Goal: Check status

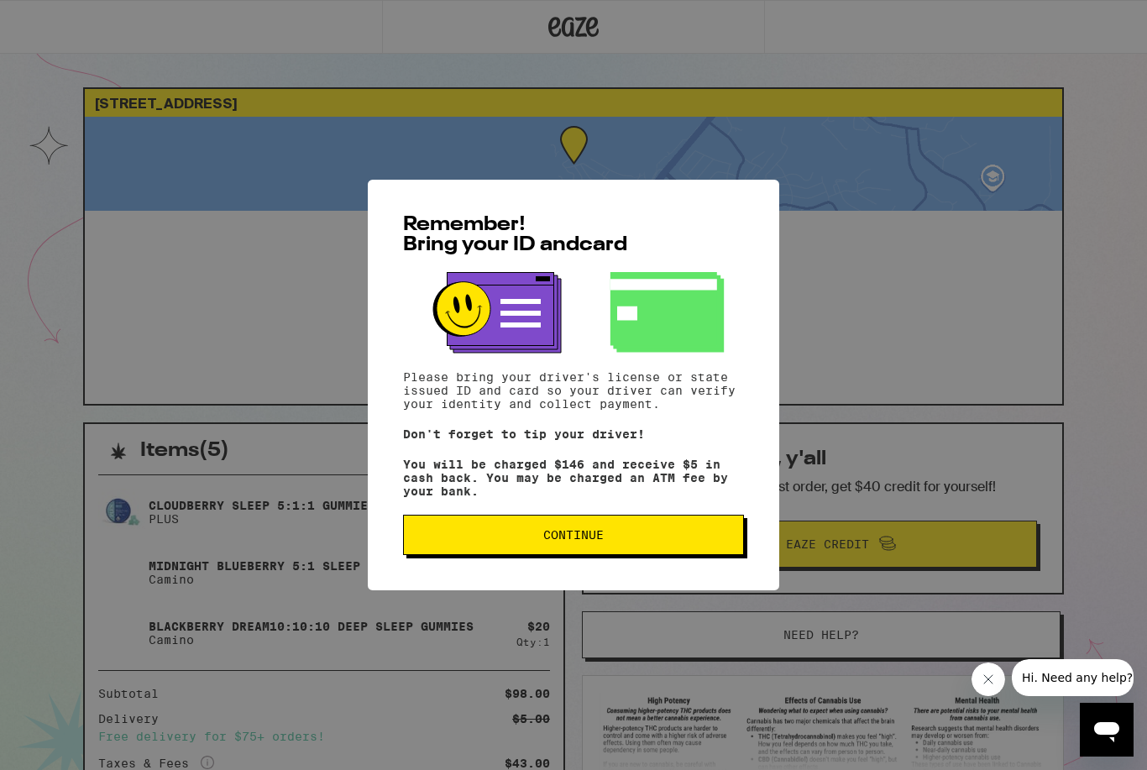
click at [614, 537] on button "Continue" at bounding box center [573, 535] width 341 height 40
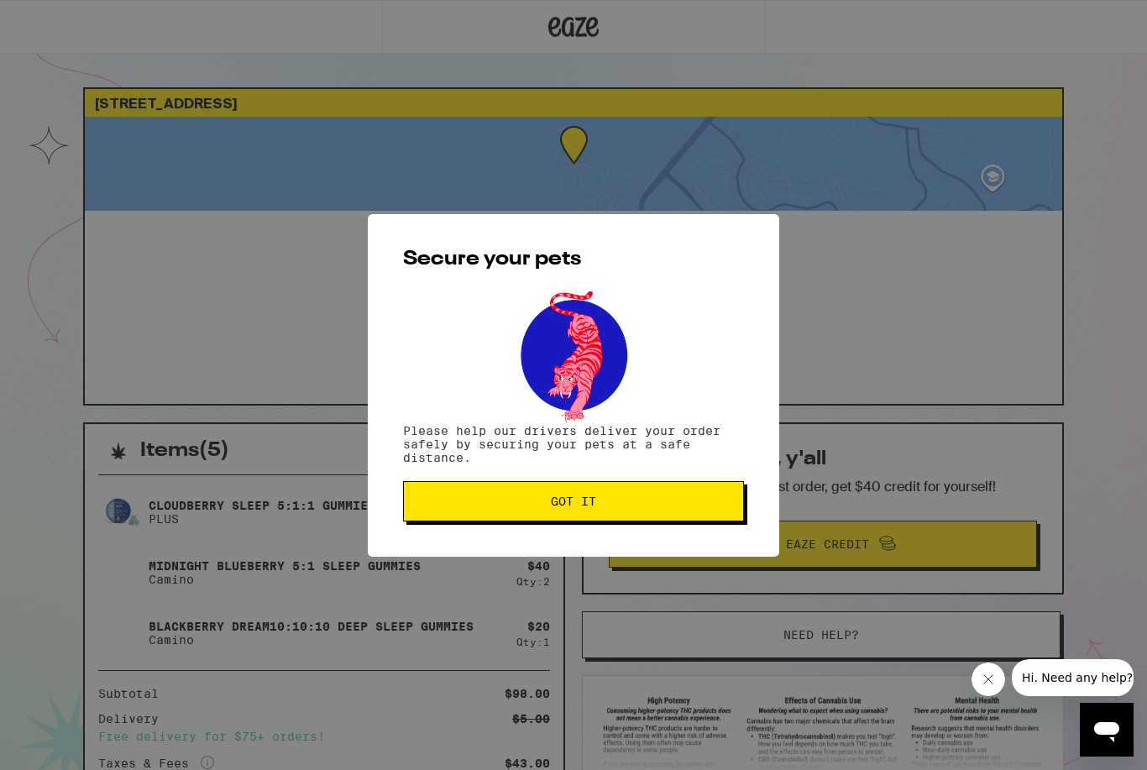
click at [601, 495] on button "Got it" at bounding box center [573, 501] width 341 height 40
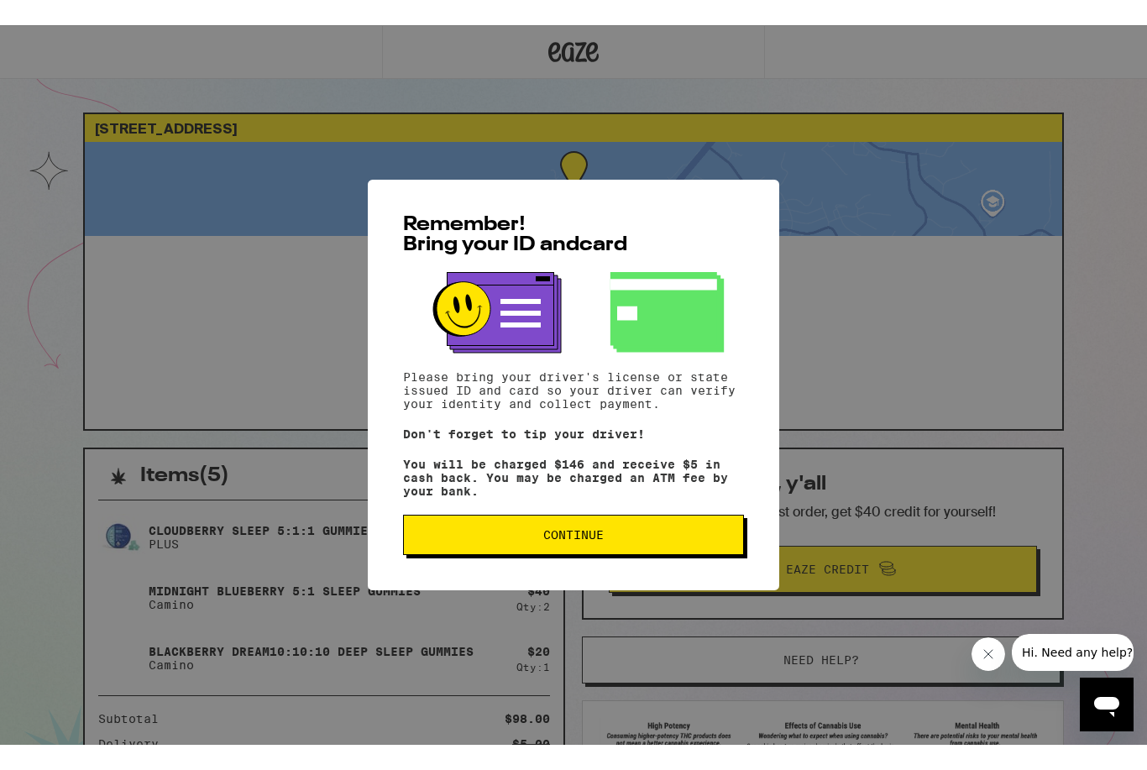
click at [682, 565] on div "Remember! Bring your ID and card Please bring your driver's license or state is…" at bounding box center [573, 360] width 411 height 411
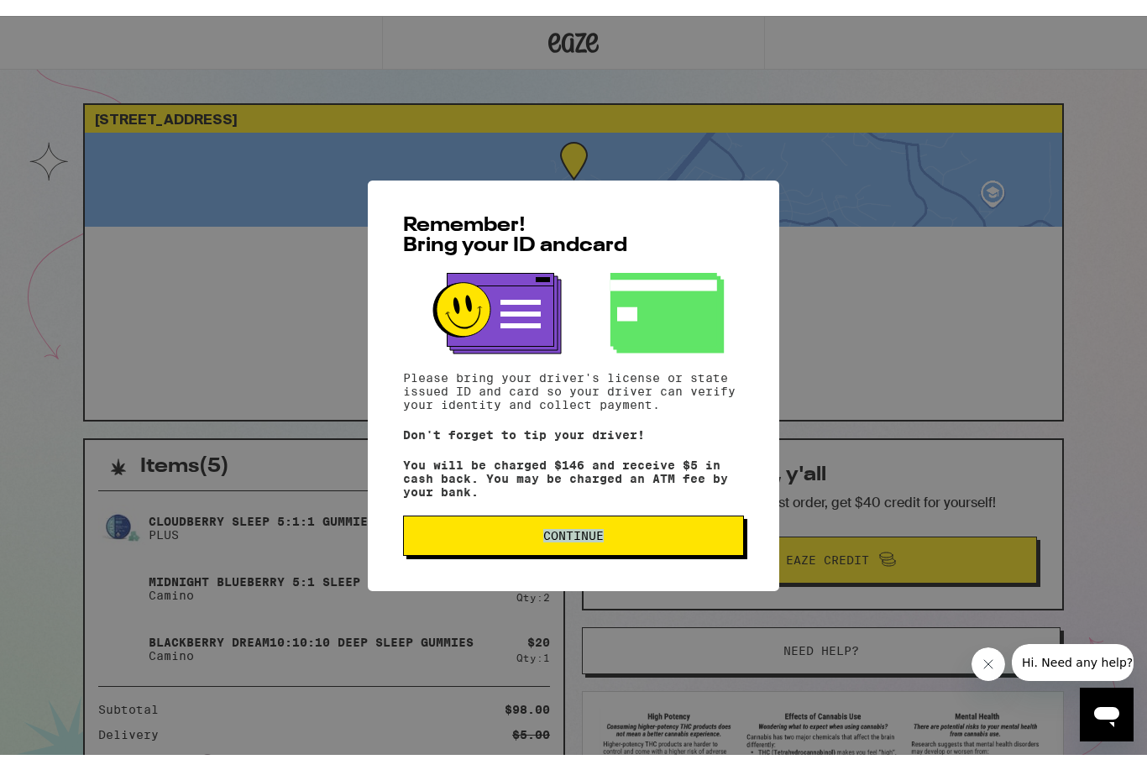
click at [688, 540] on button "Continue" at bounding box center [573, 520] width 341 height 40
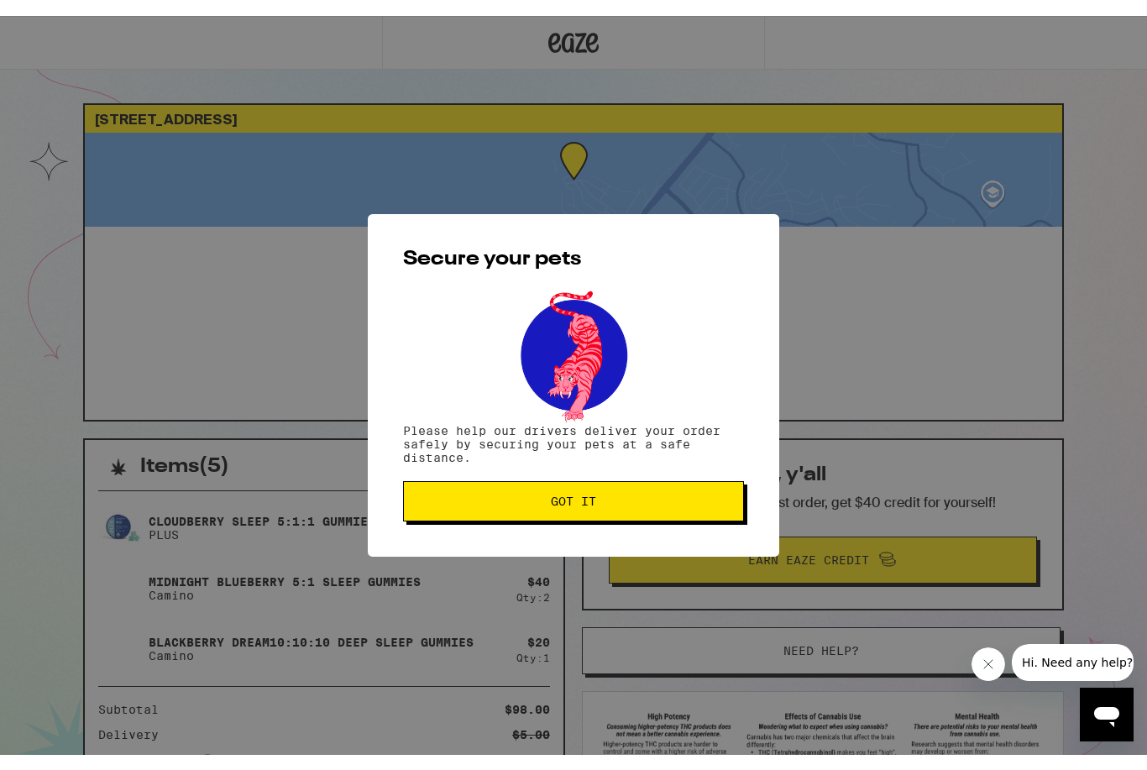
click at [684, 491] on span "Got it" at bounding box center [573, 485] width 312 height 12
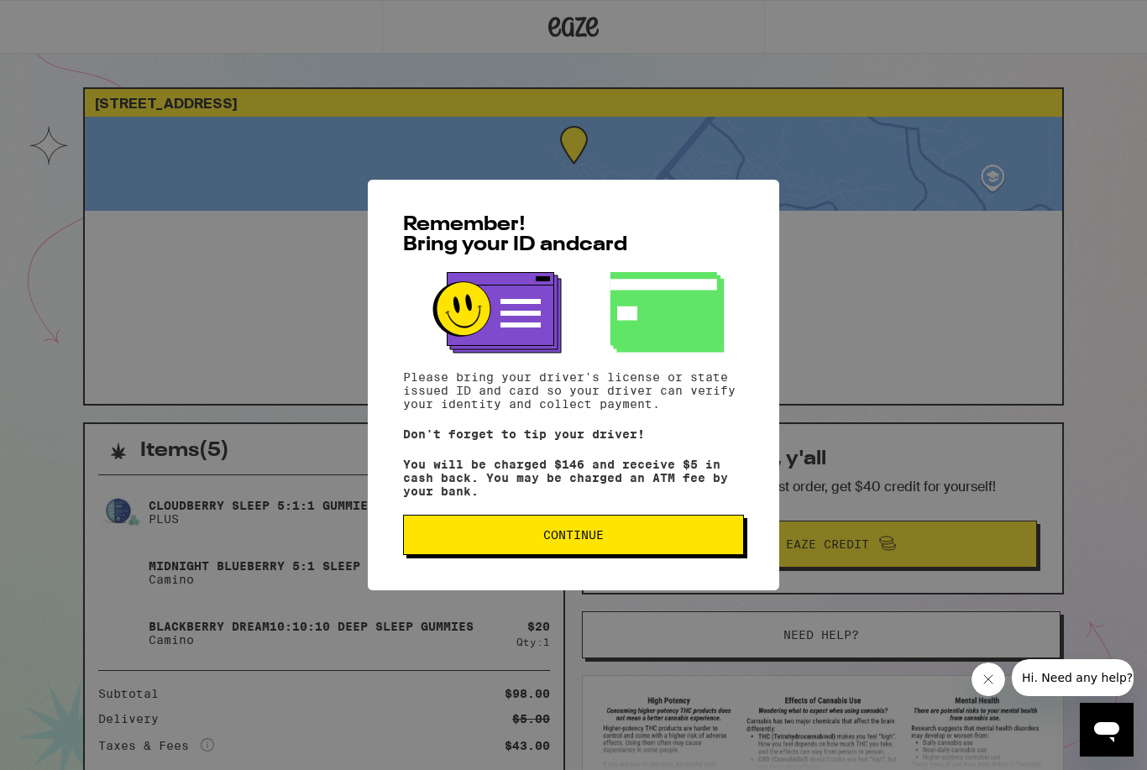
click at [610, 498] on p "You will be charged $146 and receive $5 in cash back. You may be charged an ATM…" at bounding box center [573, 478] width 341 height 40
click at [661, 536] on button "Continue" at bounding box center [573, 535] width 341 height 40
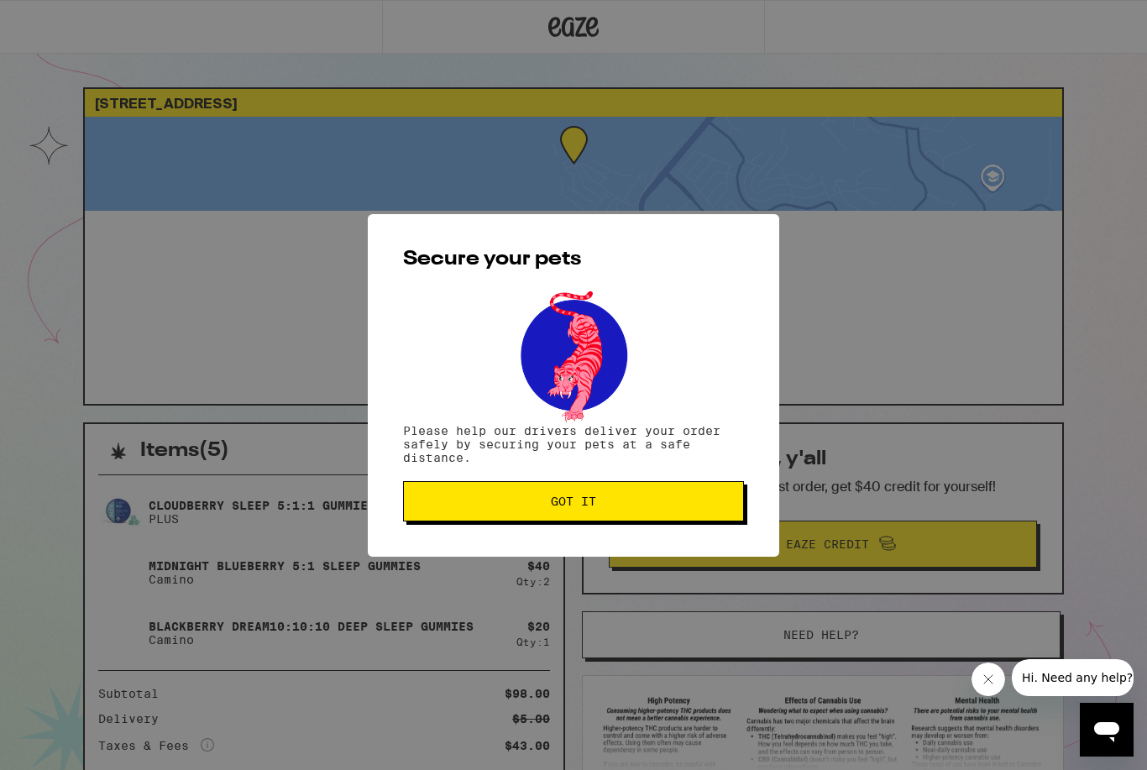
click at [687, 507] on span "Got it" at bounding box center [573, 501] width 312 height 12
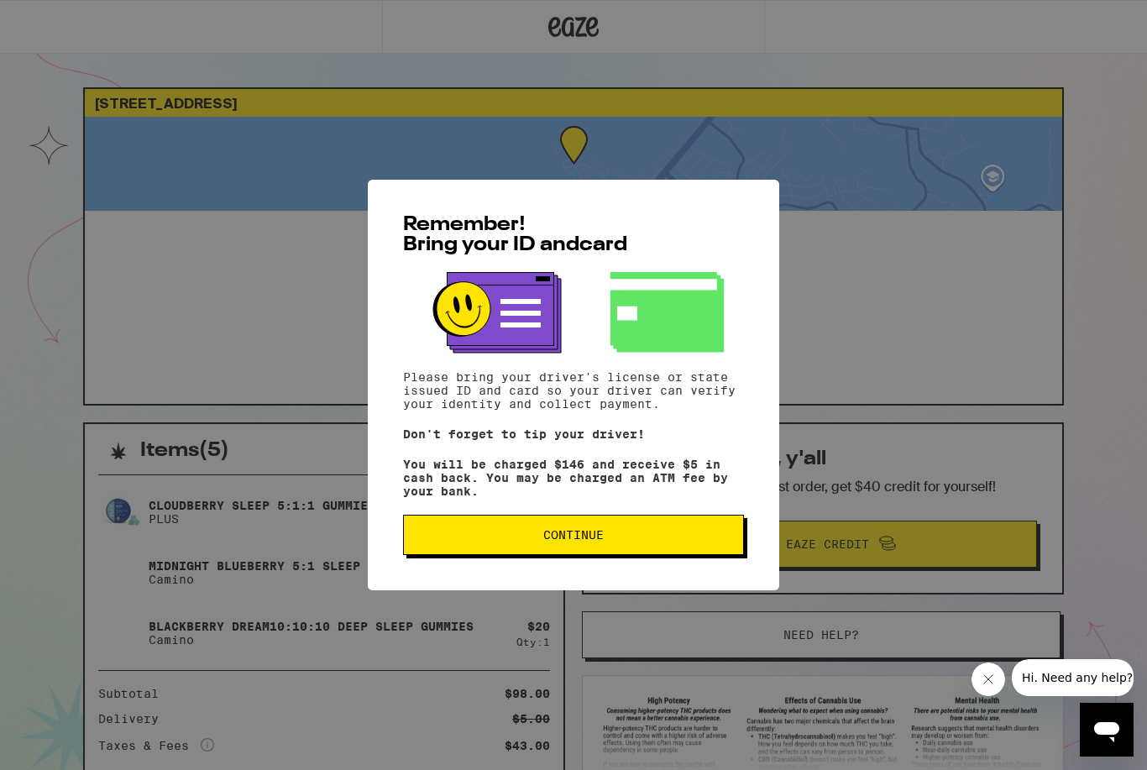
click at [626, 529] on button "Continue" at bounding box center [573, 535] width 341 height 40
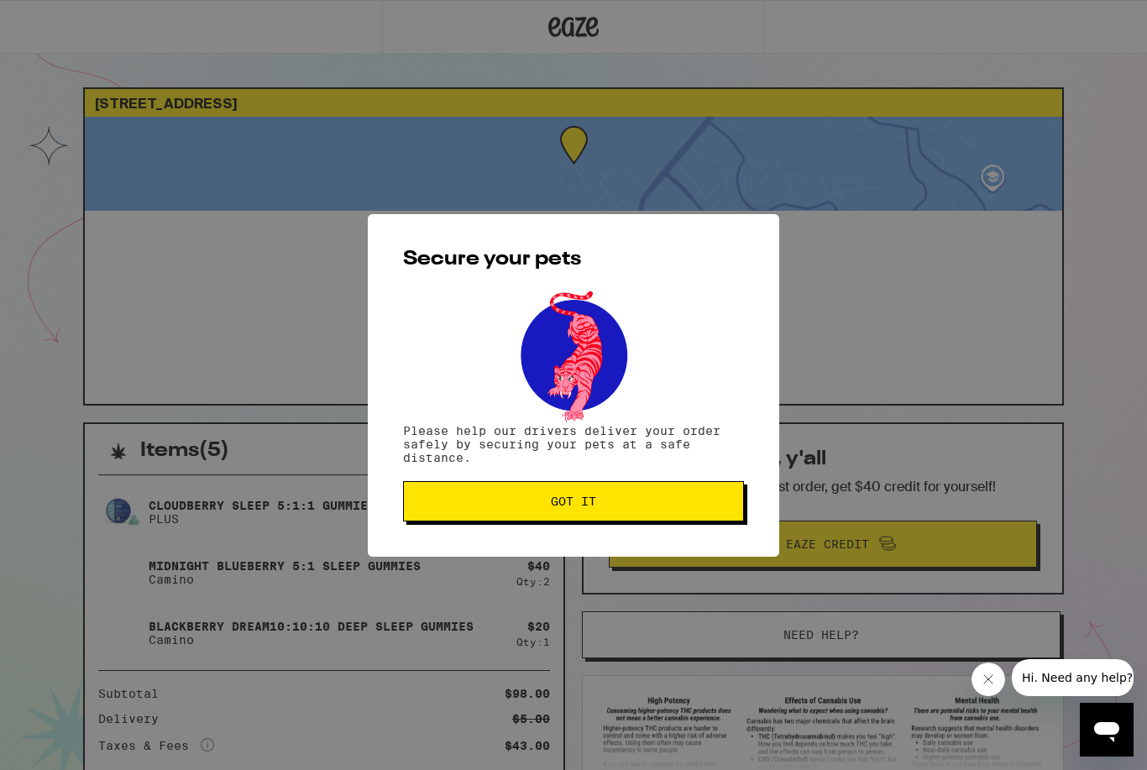
click at [689, 503] on span "Got it" at bounding box center [573, 501] width 312 height 12
